Goal: Information Seeking & Learning: Understand process/instructions

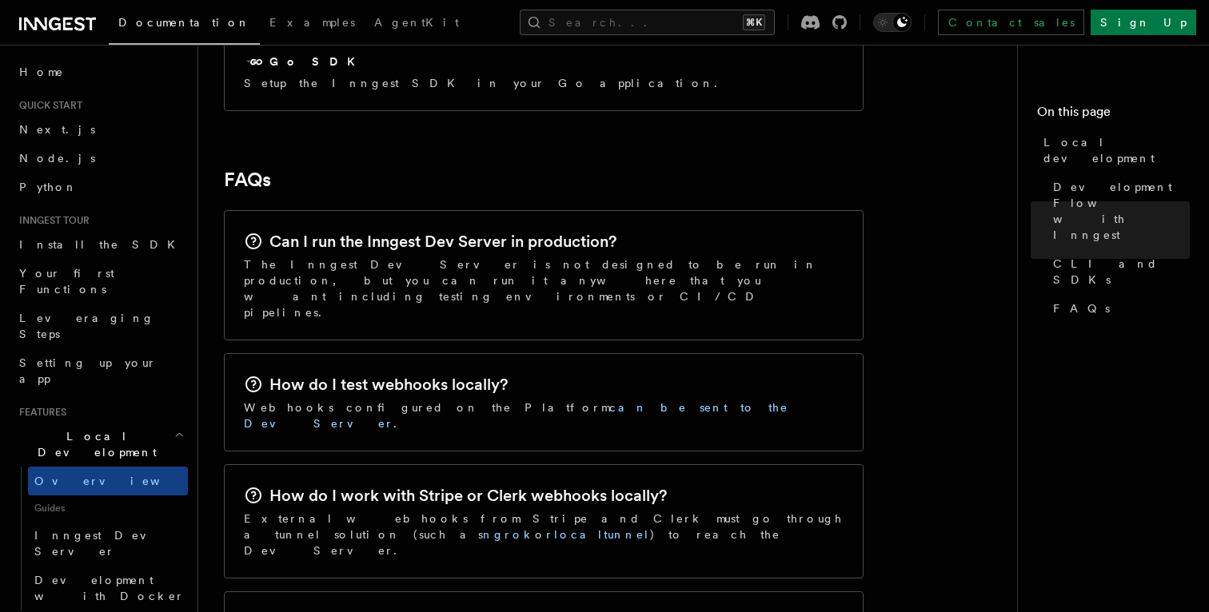
scroll to position [2389, 0]
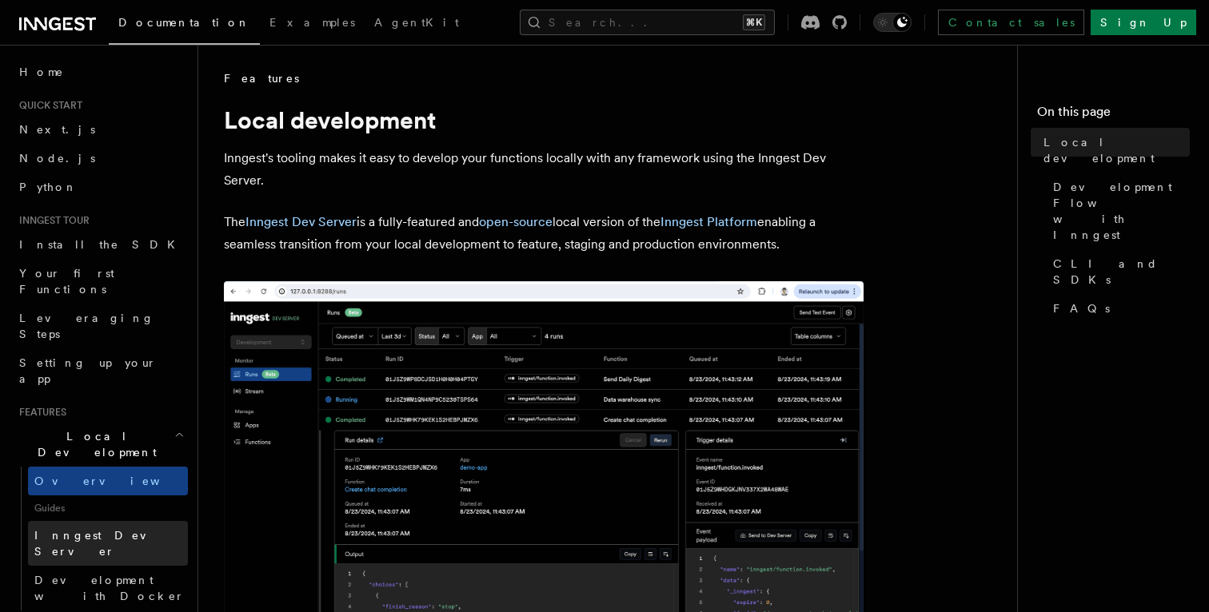
click at [139, 521] on link "Inngest Dev Server" at bounding box center [108, 543] width 160 height 45
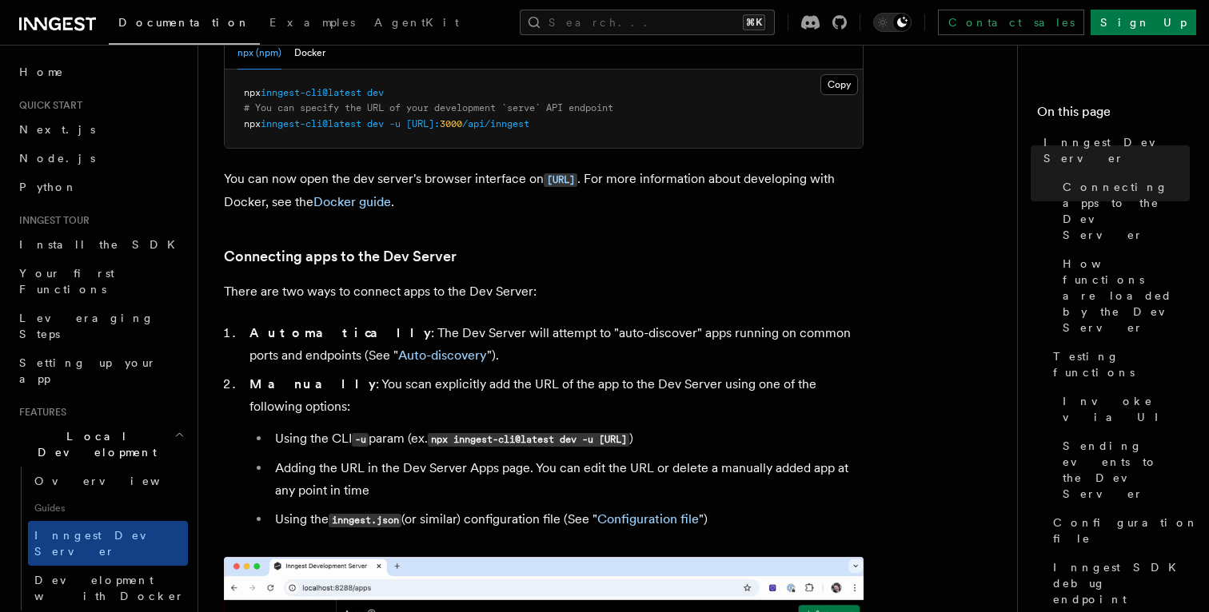
scroll to position [685, 0]
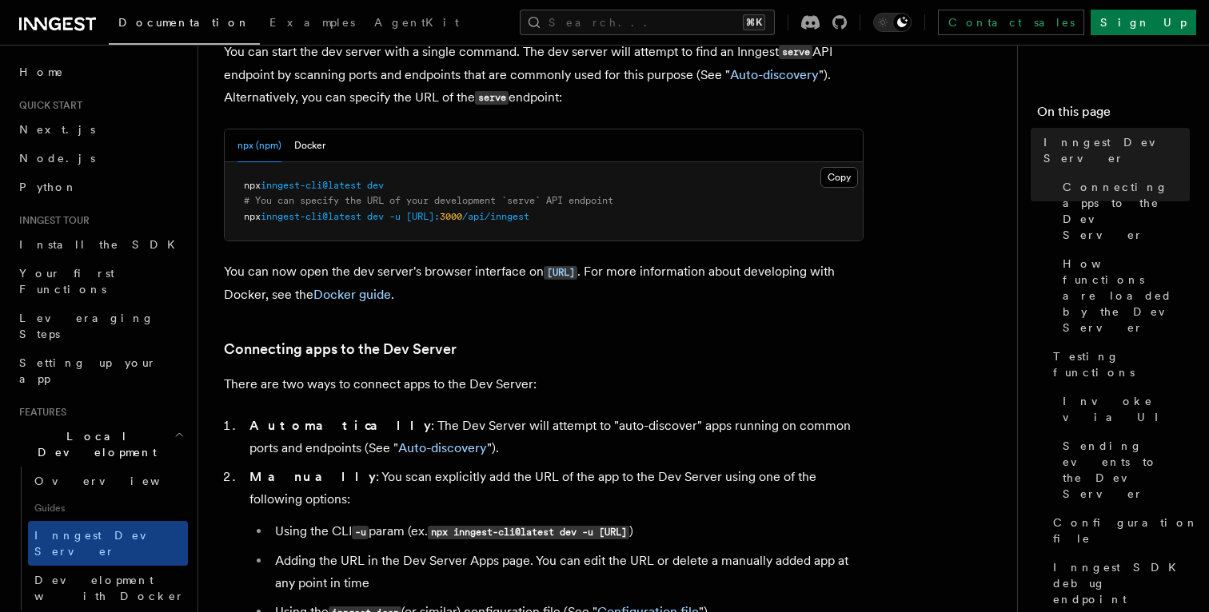
click at [320, 217] on span "inngest-cli@latest" at bounding box center [311, 216] width 101 height 11
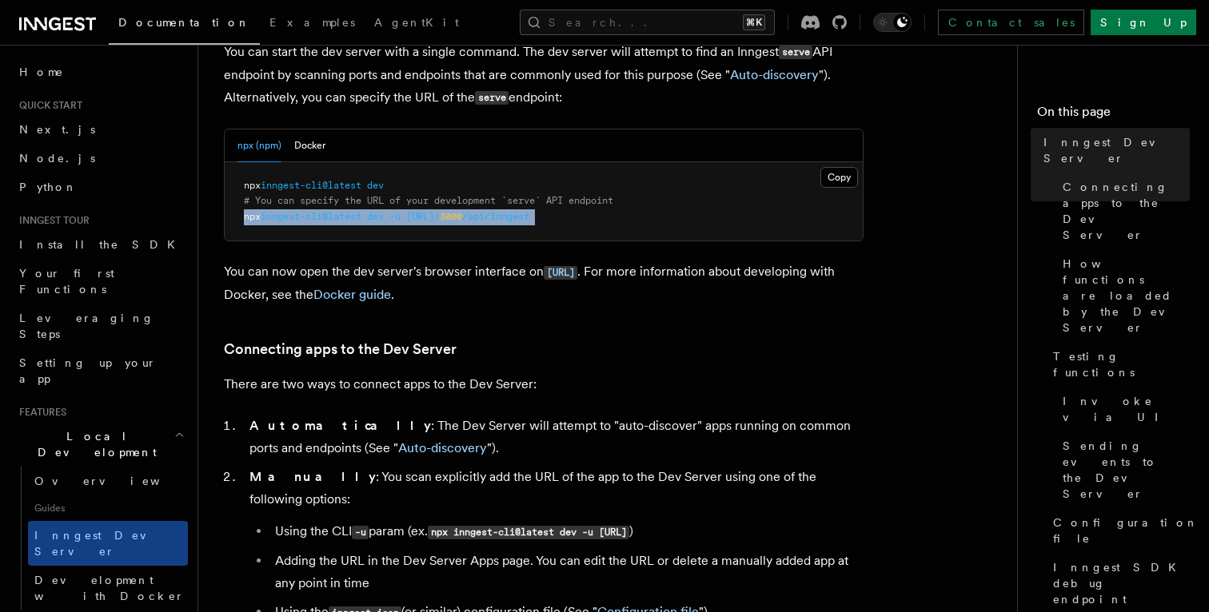
click at [320, 217] on span "inngest-cli@latest" at bounding box center [311, 216] width 101 height 11
copy article "npx inngest-cli@latest dev -u [URL]: 3000 /api/inngest"
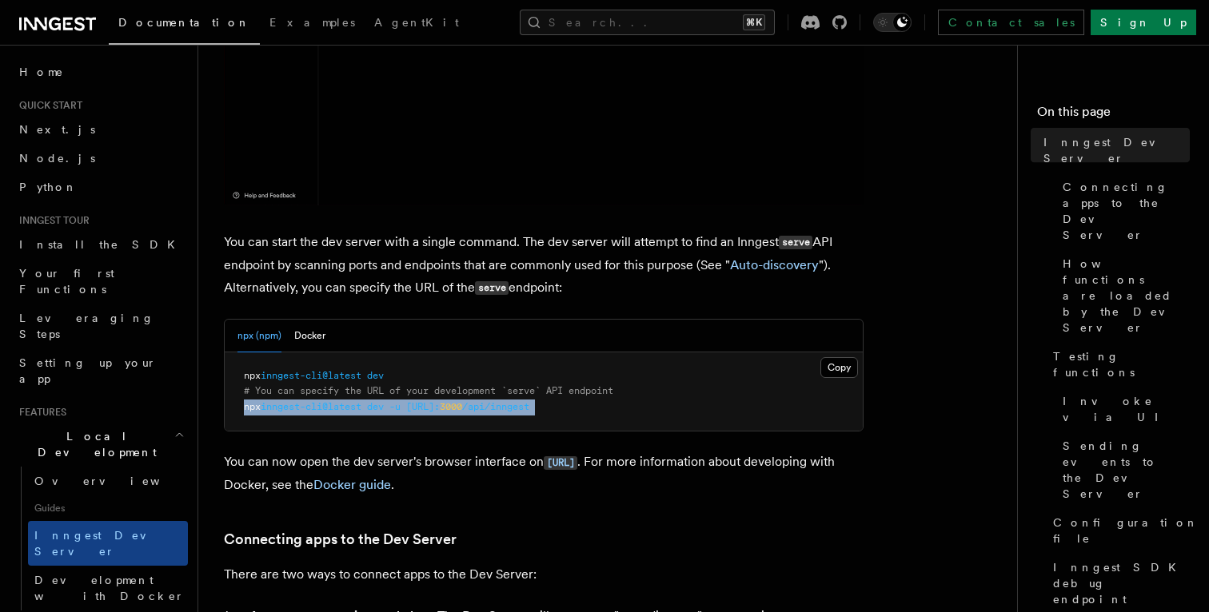
scroll to position [496, 0]
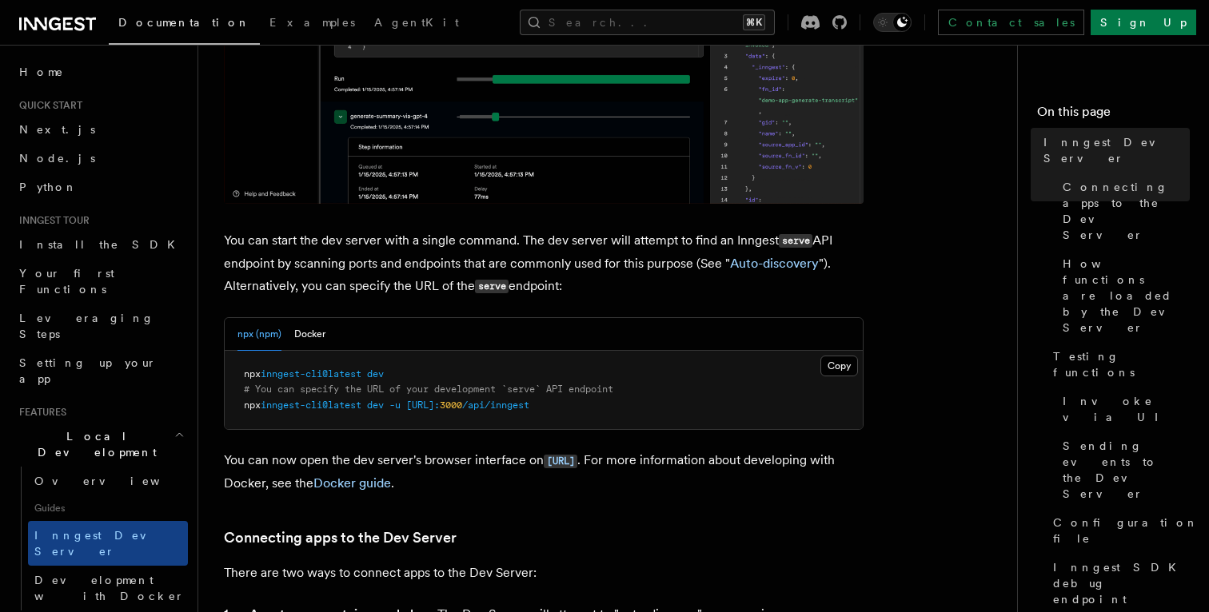
click at [333, 371] on span "inngest-cli@latest" at bounding box center [311, 374] width 101 height 11
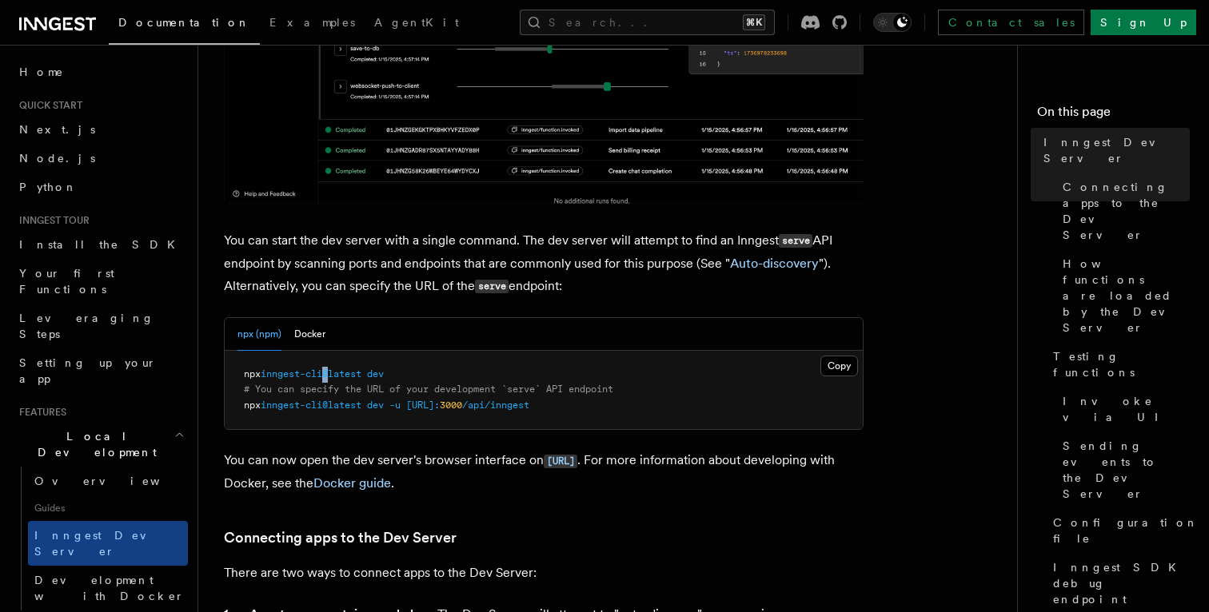
click at [333, 371] on span "inngest-cli@latest" at bounding box center [311, 374] width 101 height 11
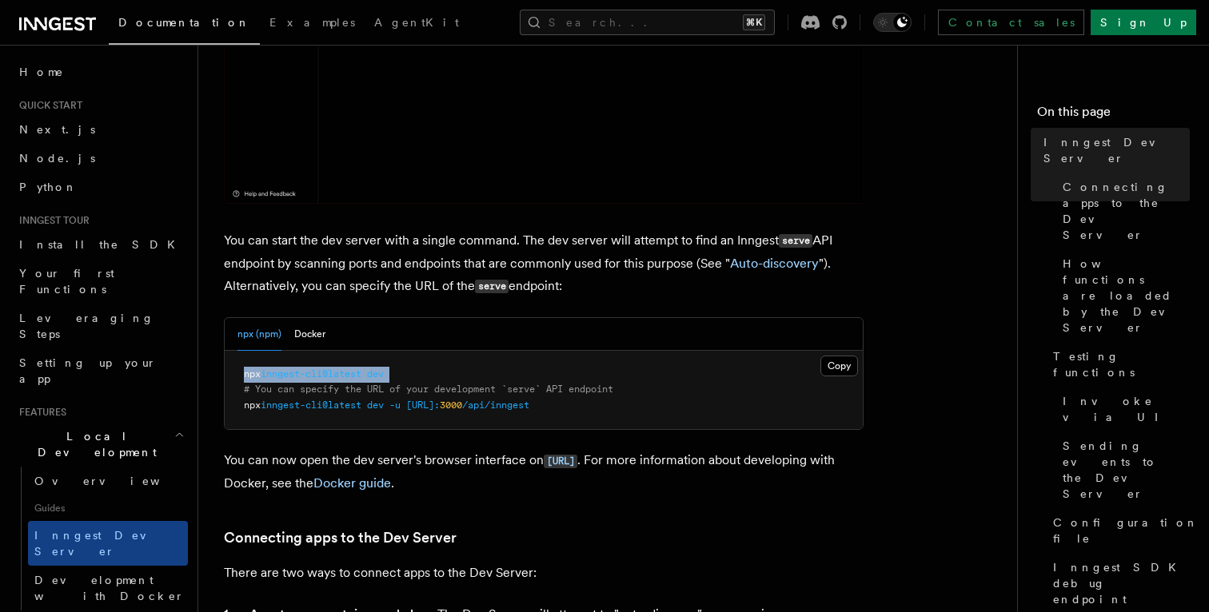
click at [333, 371] on span "inngest-cli@latest" at bounding box center [311, 374] width 101 height 11
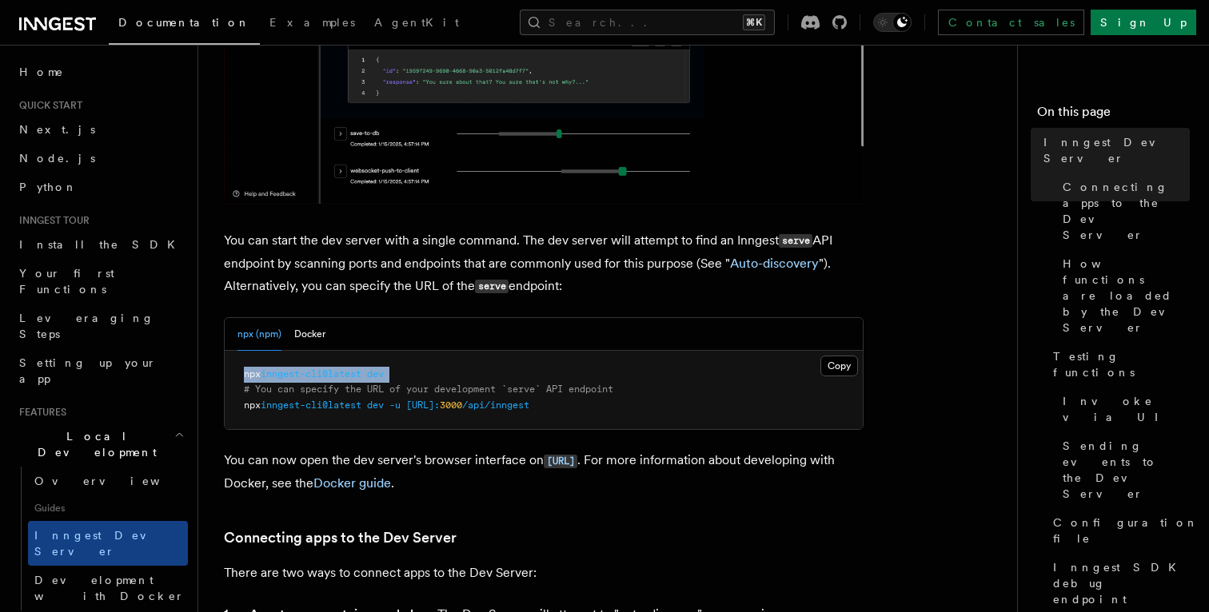
copy code "npx inngest-cli@latest dev"
